Goal: Information Seeking & Learning: Check status

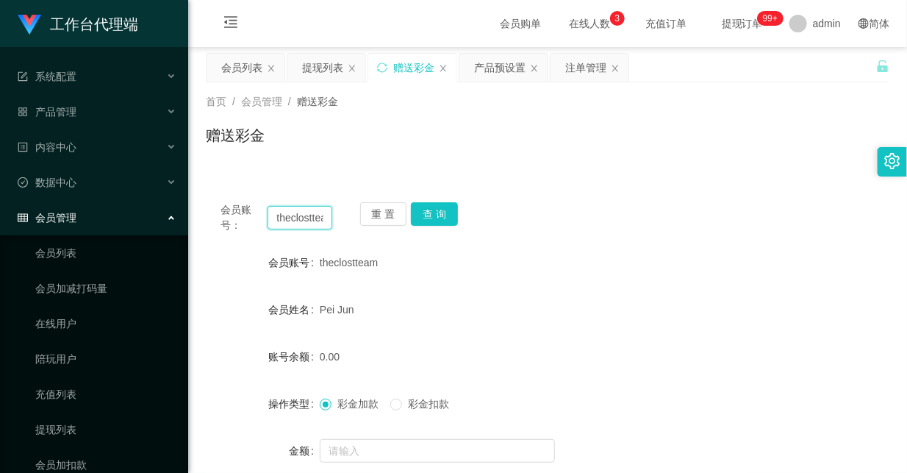
click at [294, 218] on input "theclostteam" at bounding box center [300, 218] width 64 height 24
paste input "Hocklai1988"
click at [435, 209] on button "查 询" at bounding box center [434, 214] width 47 height 24
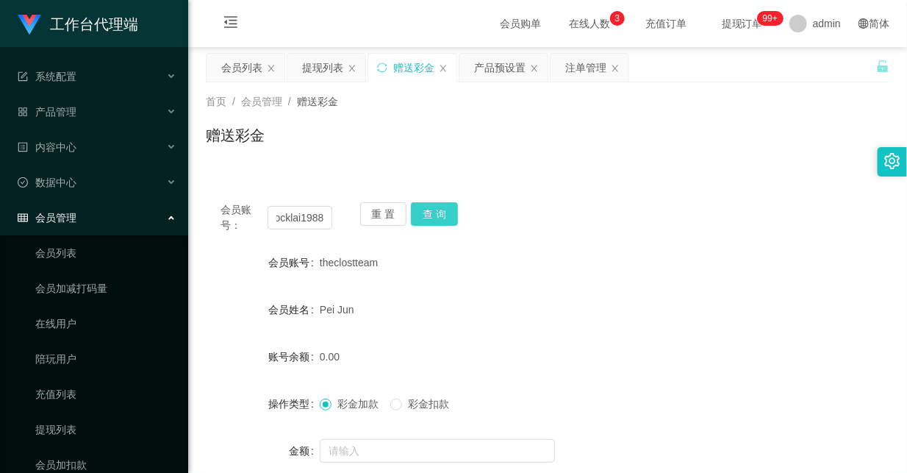
scroll to position [0, 0]
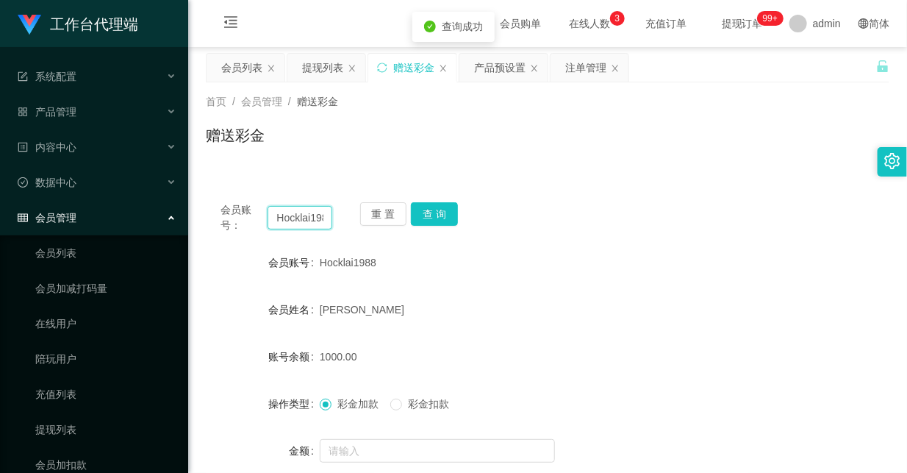
click at [298, 215] on input "Hocklai1988" at bounding box center [300, 218] width 64 height 24
paste input "81006197"
click at [436, 211] on button "查 询" at bounding box center [434, 214] width 47 height 24
click at [309, 221] on input "81006197" at bounding box center [300, 218] width 64 height 24
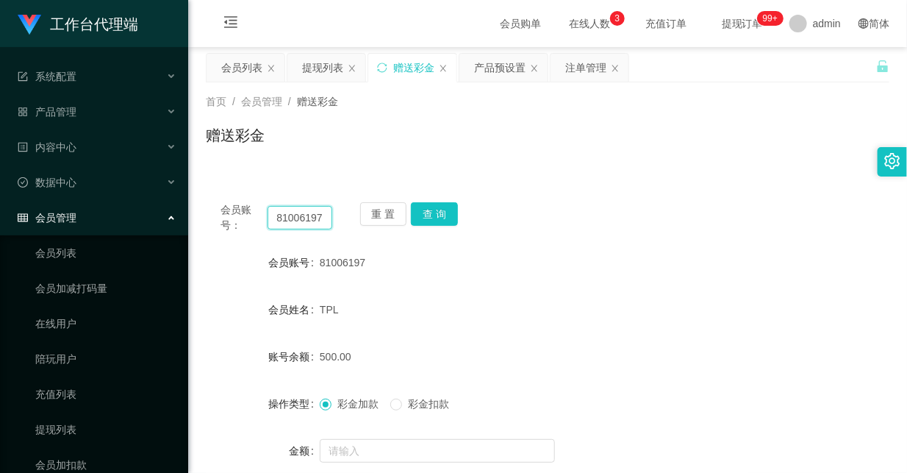
click at [309, 221] on input "81006197" at bounding box center [300, 218] width 64 height 24
paste input "Alonchong"
click at [440, 215] on button "查 询" at bounding box center [434, 214] width 47 height 24
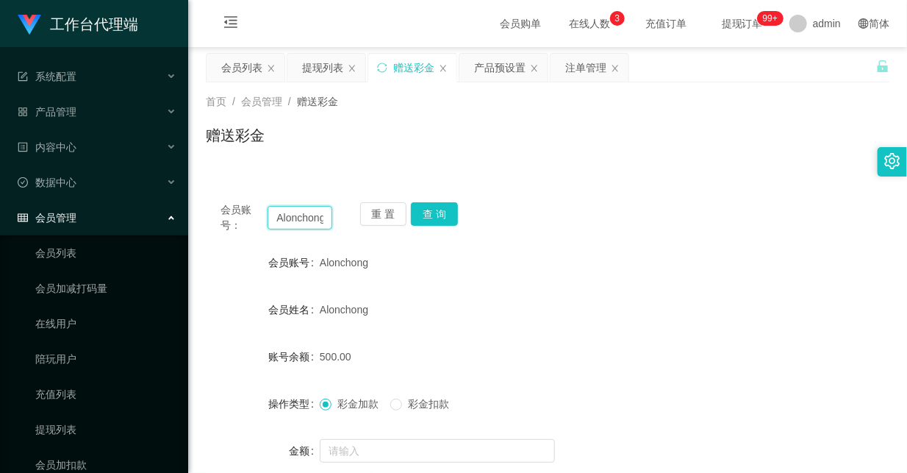
click at [309, 218] on input "Alonchong" at bounding box center [300, 218] width 64 height 24
paste input "earm1111"
click at [443, 215] on button "查 询" at bounding box center [434, 214] width 47 height 24
click at [619, 212] on div "会员账号： earm1111 重 置 查 询" at bounding box center [548, 217] width 684 height 31
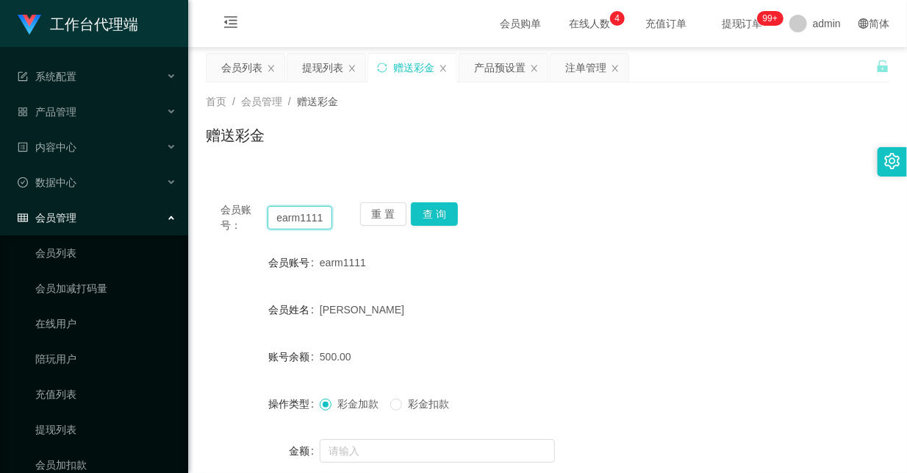
click at [312, 216] on input "earm1111" at bounding box center [300, 218] width 64 height 24
paste input "Y27"
click at [445, 211] on button "查 询" at bounding box center [434, 214] width 47 height 24
click at [615, 212] on div "会员账号： Y27 重 置 查 询" at bounding box center [548, 217] width 684 height 31
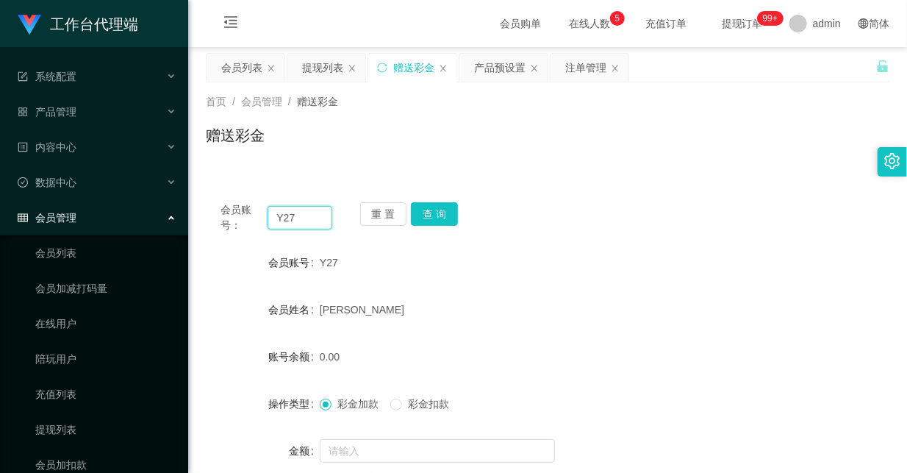
drag, startPoint x: 303, startPoint y: 215, endPoint x: 262, endPoint y: 218, distance: 40.5
click at [262, 218] on div "会员账号： Y27" at bounding box center [277, 217] width 112 height 31
paste input "80275639"
click at [434, 206] on button "查 询" at bounding box center [434, 214] width 47 height 24
drag, startPoint x: 654, startPoint y: 170, endPoint x: 746, endPoint y: 132, distance: 99.2
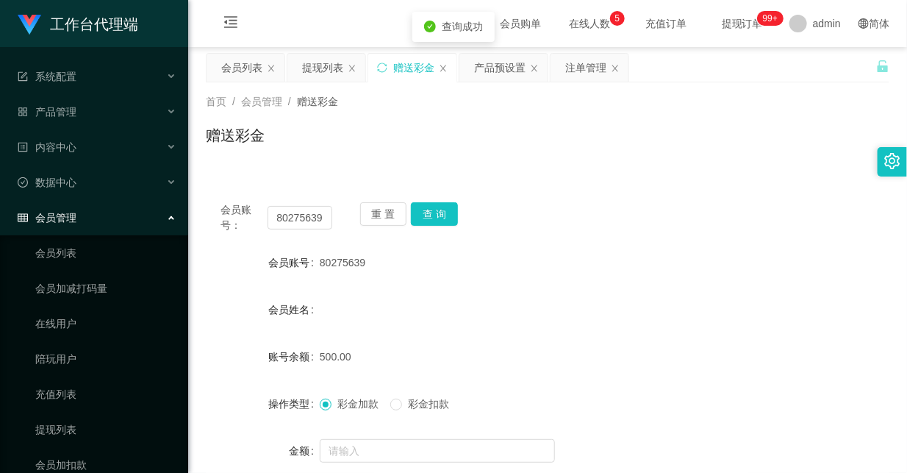
click at [654, 170] on div "会员账号： 80275639 重 置 查 询 会员账号 80275639 会员姓名 账号余额 500.00 操作类型 彩金加款 彩金扣款 金额 确 定" at bounding box center [548, 357] width 684 height 375
click at [293, 217] on input "80275639" at bounding box center [300, 218] width 64 height 24
paste input "chua030818"
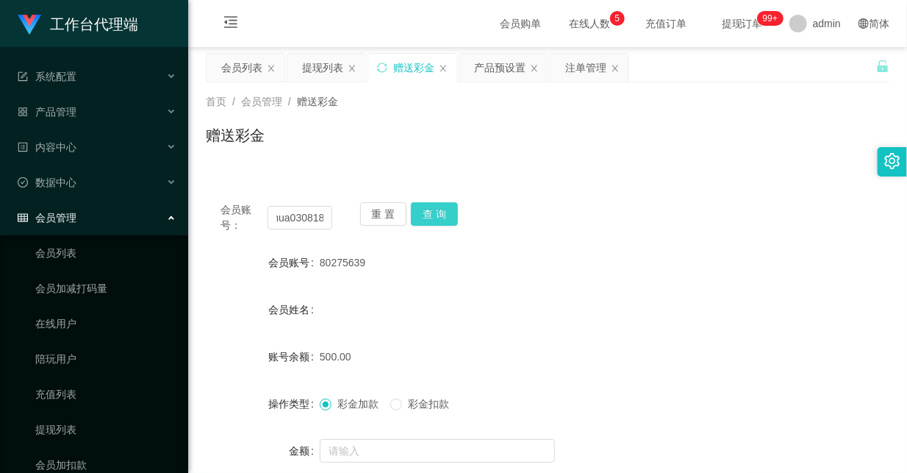
click at [435, 215] on button "查 询" at bounding box center [434, 214] width 47 height 24
click at [578, 211] on div "会员账号： chua030818 重 置 查 询" at bounding box center [548, 217] width 684 height 31
click at [304, 218] on input "chua030818" at bounding box center [300, 218] width 64 height 24
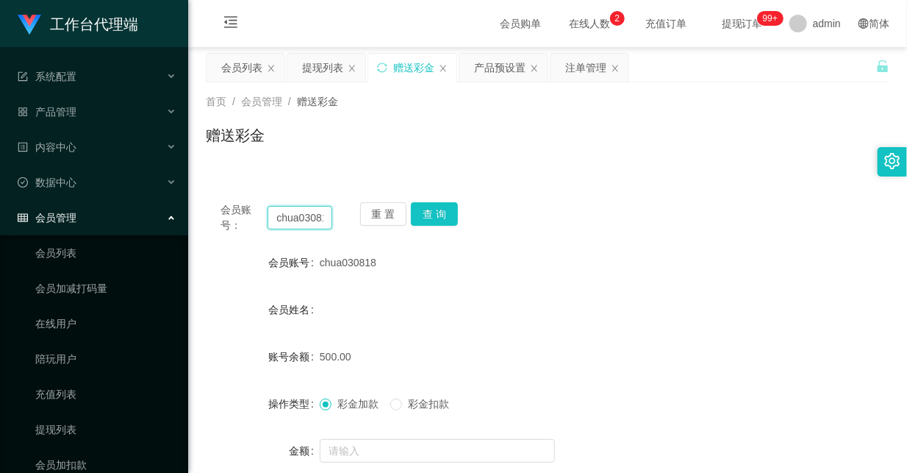
paste input "2507wh"
click at [449, 207] on button "查 询" at bounding box center [434, 214] width 47 height 24
click at [636, 217] on div "会员账号： 2507wh 重 置 查 询" at bounding box center [548, 217] width 684 height 31
click at [299, 213] on input "2507wh" at bounding box center [300, 218] width 64 height 24
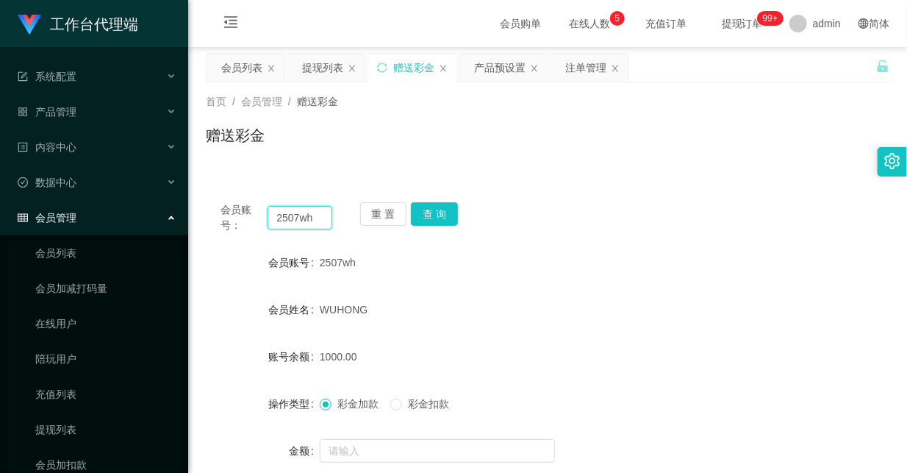
paste input "[PERSON_NAME]"
click at [444, 214] on button "查 询" at bounding box center [434, 214] width 47 height 24
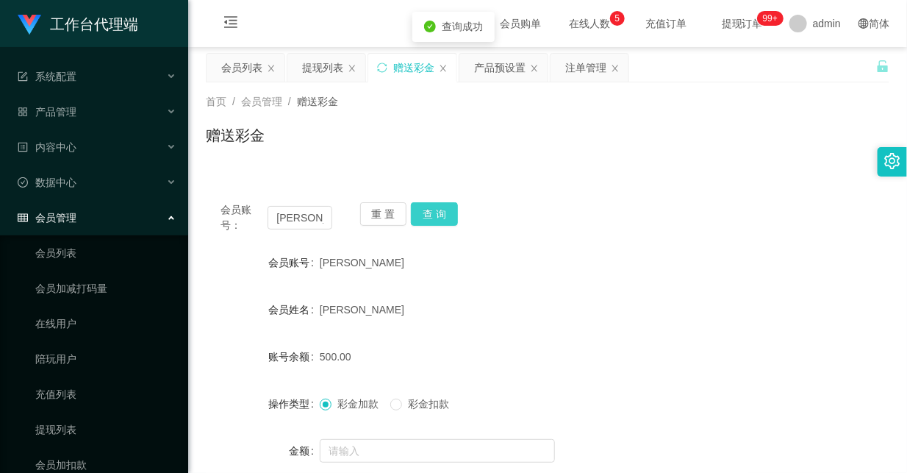
click at [438, 216] on button "查 询" at bounding box center [434, 214] width 47 height 24
click at [574, 218] on div "会员账号： [PERSON_NAME] 查 询" at bounding box center [548, 217] width 684 height 31
click at [292, 213] on input "[PERSON_NAME]" at bounding box center [300, 218] width 64 height 24
paste input "Linsiewchoo"
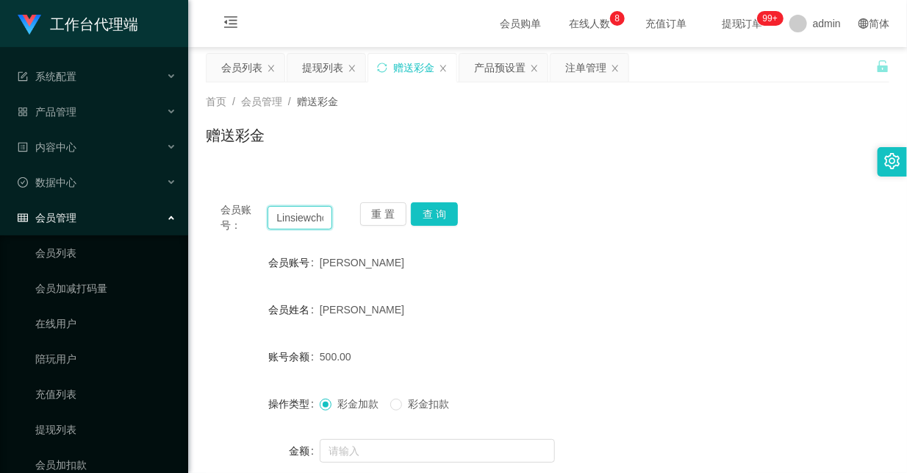
scroll to position [0, 10]
type input "Linsiewchoo"
click at [431, 214] on button "查 询" at bounding box center [434, 214] width 47 height 24
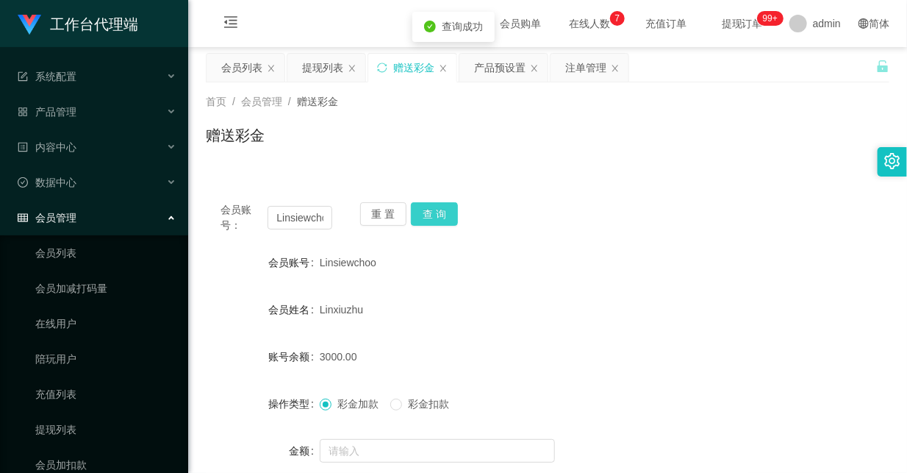
click at [443, 209] on button "查 询" at bounding box center [434, 214] width 47 height 24
click at [647, 213] on div "会员账号： [PERSON_NAME] 重 置 查 询" at bounding box center [548, 217] width 684 height 31
